Goal: Use online tool/utility

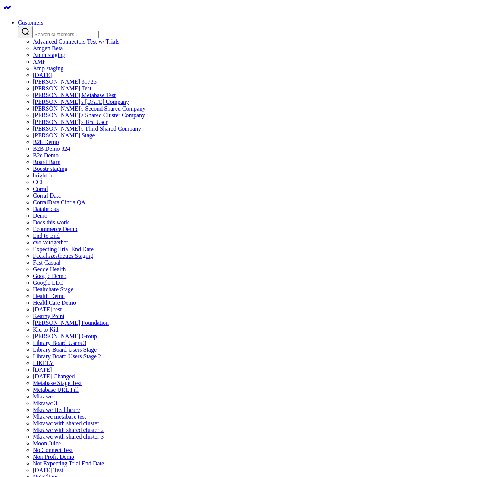
click at [99, 33] on input "Search customers input" at bounding box center [66, 35] width 66 height 8
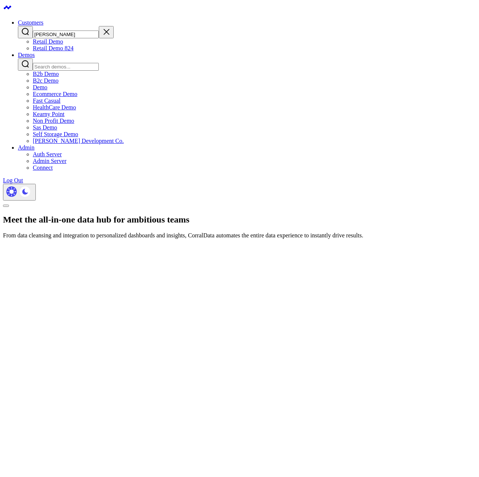
type input "[PERSON_NAME]"
click at [73, 51] on link "Retail Demo 824" at bounding box center [53, 48] width 41 height 6
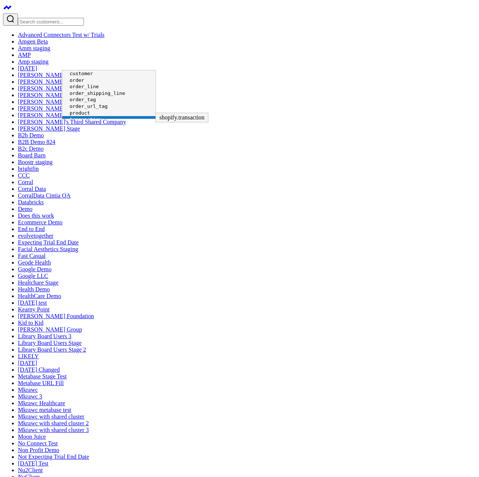
scroll to position [31, 0]
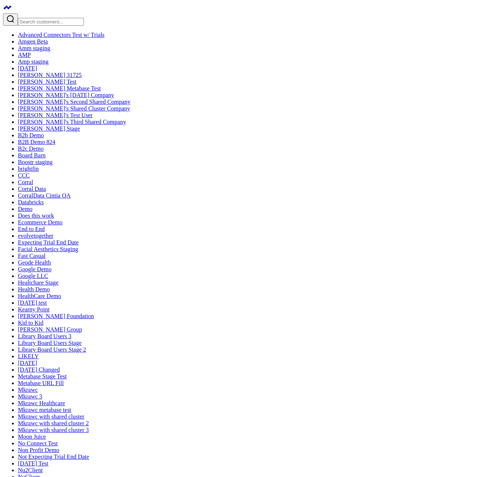
drag, startPoint x: 161, startPoint y: 85, endPoint x: 35, endPoint y: 69, distance: 126.2
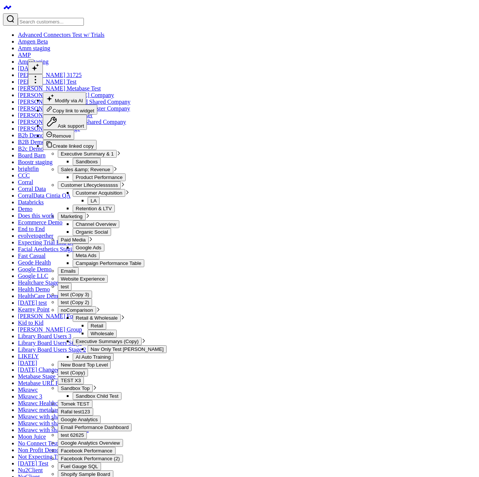
drag, startPoint x: 326, startPoint y: 170, endPoint x: 336, endPoint y: 168, distance: 10.4
